Goal: Obtain resource: Obtain resource

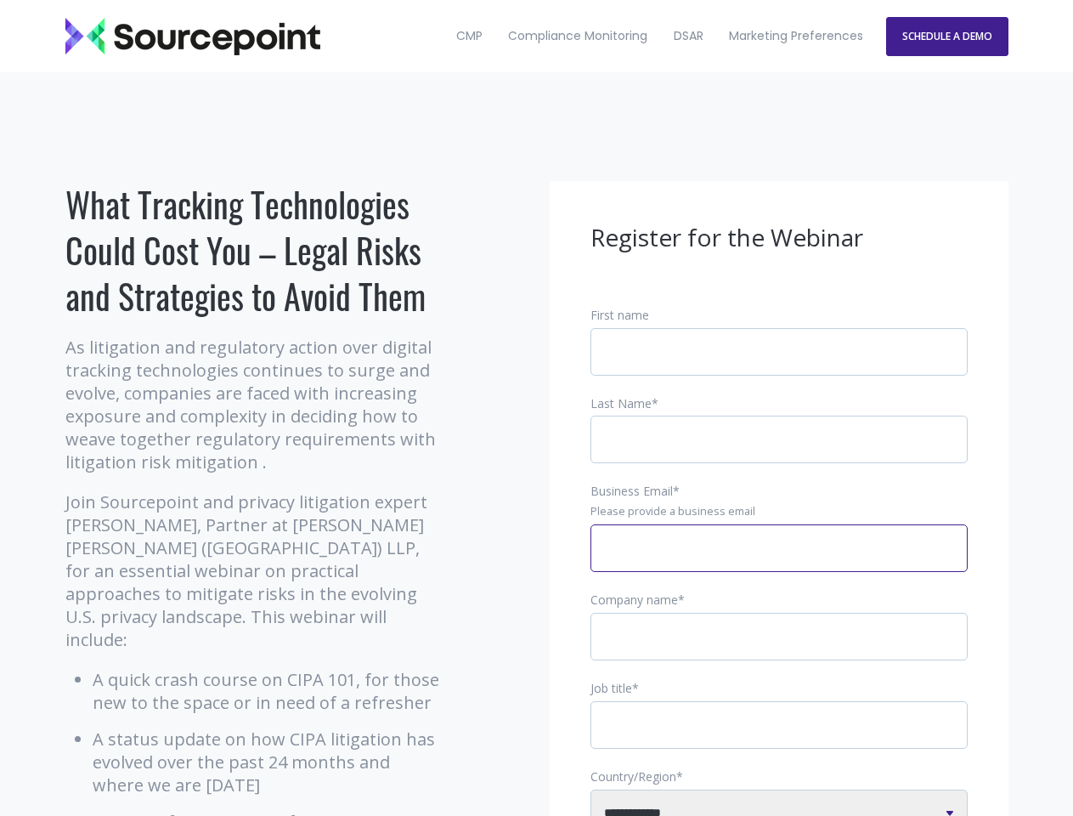
click at [779, 562] on input "Business Email *" at bounding box center [778, 548] width 377 height 48
